Goal: Navigation & Orientation: Find specific page/section

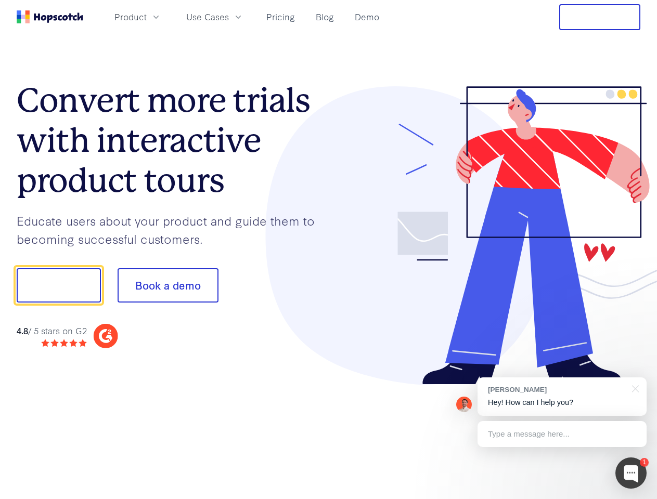
click at [329, 250] on div at bounding box center [485, 235] width 312 height 299
click at [147, 17] on span "Product" at bounding box center [130, 16] width 32 height 13
click at [229, 17] on span "Use Cases" at bounding box center [207, 16] width 43 height 13
click at [600, 17] on button "Free Trial" at bounding box center [599, 17] width 81 height 26
click at [58, 285] on button "Show me!" at bounding box center [59, 285] width 84 height 34
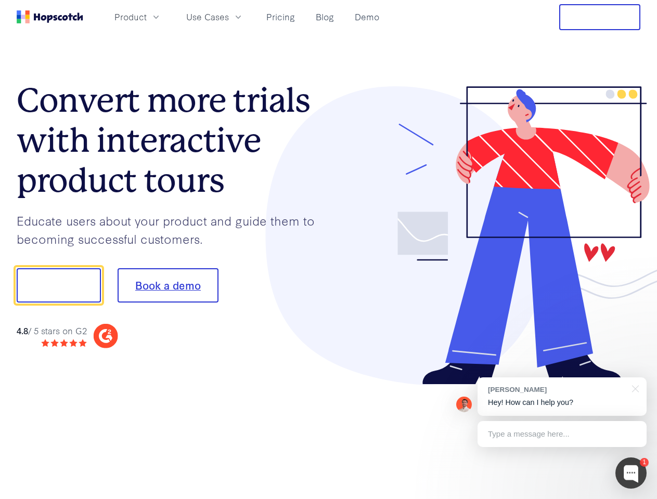
click at [167, 285] on button "Book a demo" at bounding box center [168, 285] width 101 height 34
click at [631, 473] on div at bounding box center [630, 473] width 31 height 31
click at [562, 397] on div "[PERSON_NAME] Hey! How can I help you?" at bounding box center [561, 396] width 169 height 38
click at [633, 388] on div at bounding box center [548, 284] width 195 height 347
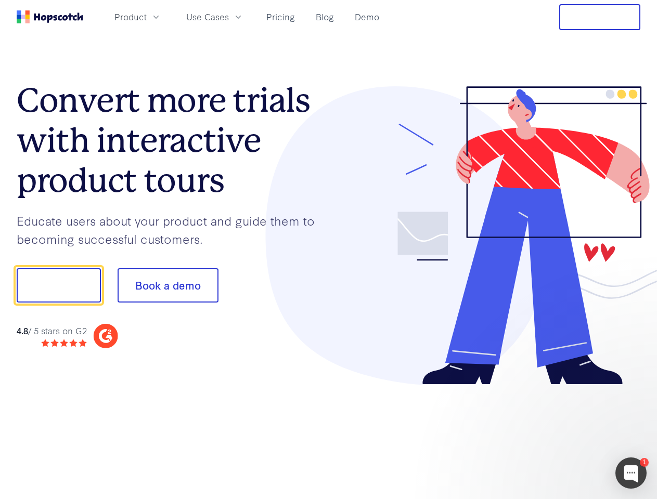
click at [562, 434] on div at bounding box center [548, 353] width 195 height 207
